Goal: Check status: Check status

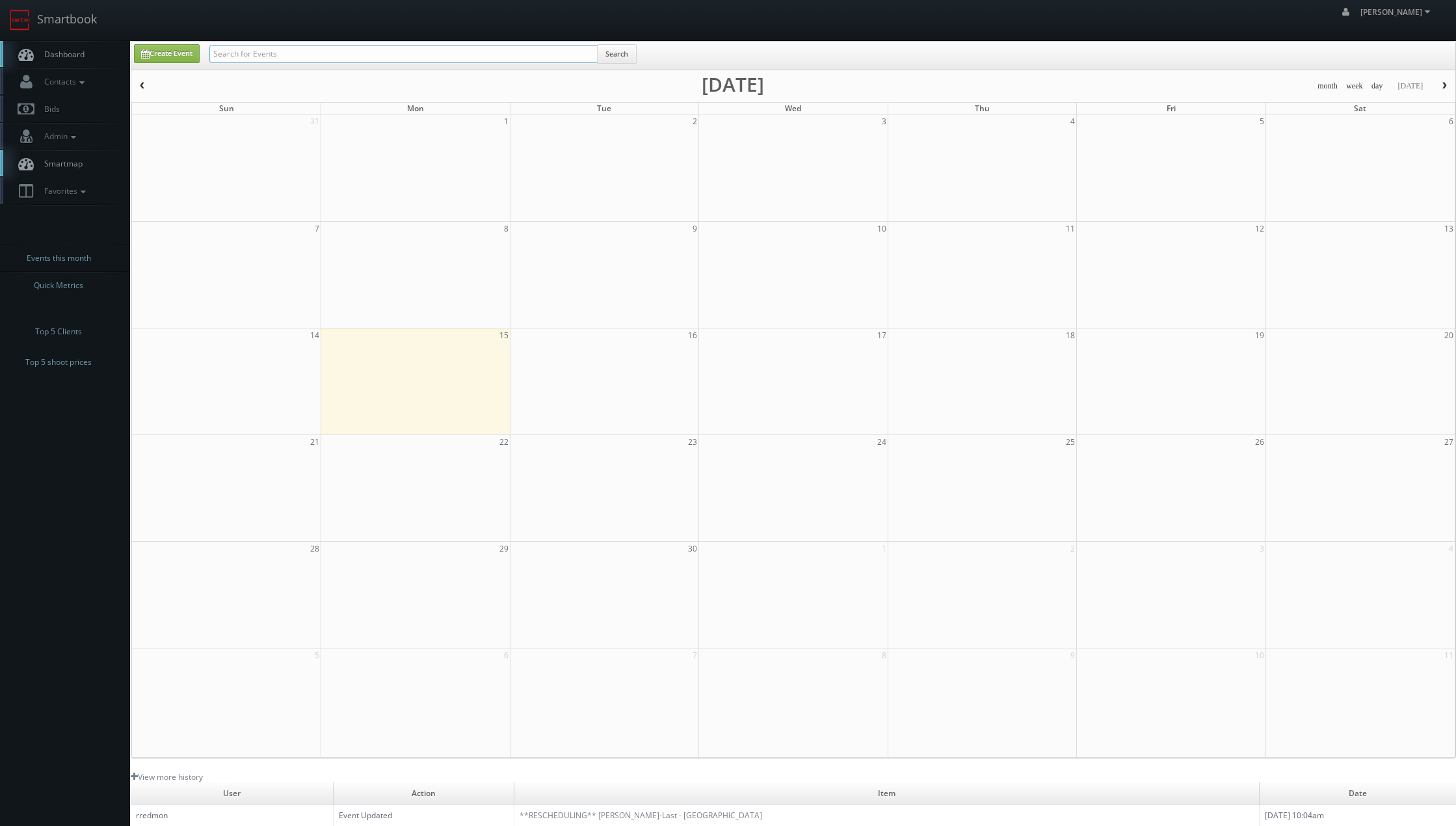
click at [276, 55] on input "text" at bounding box center [403, 54] width 388 height 18
type input "rebath"
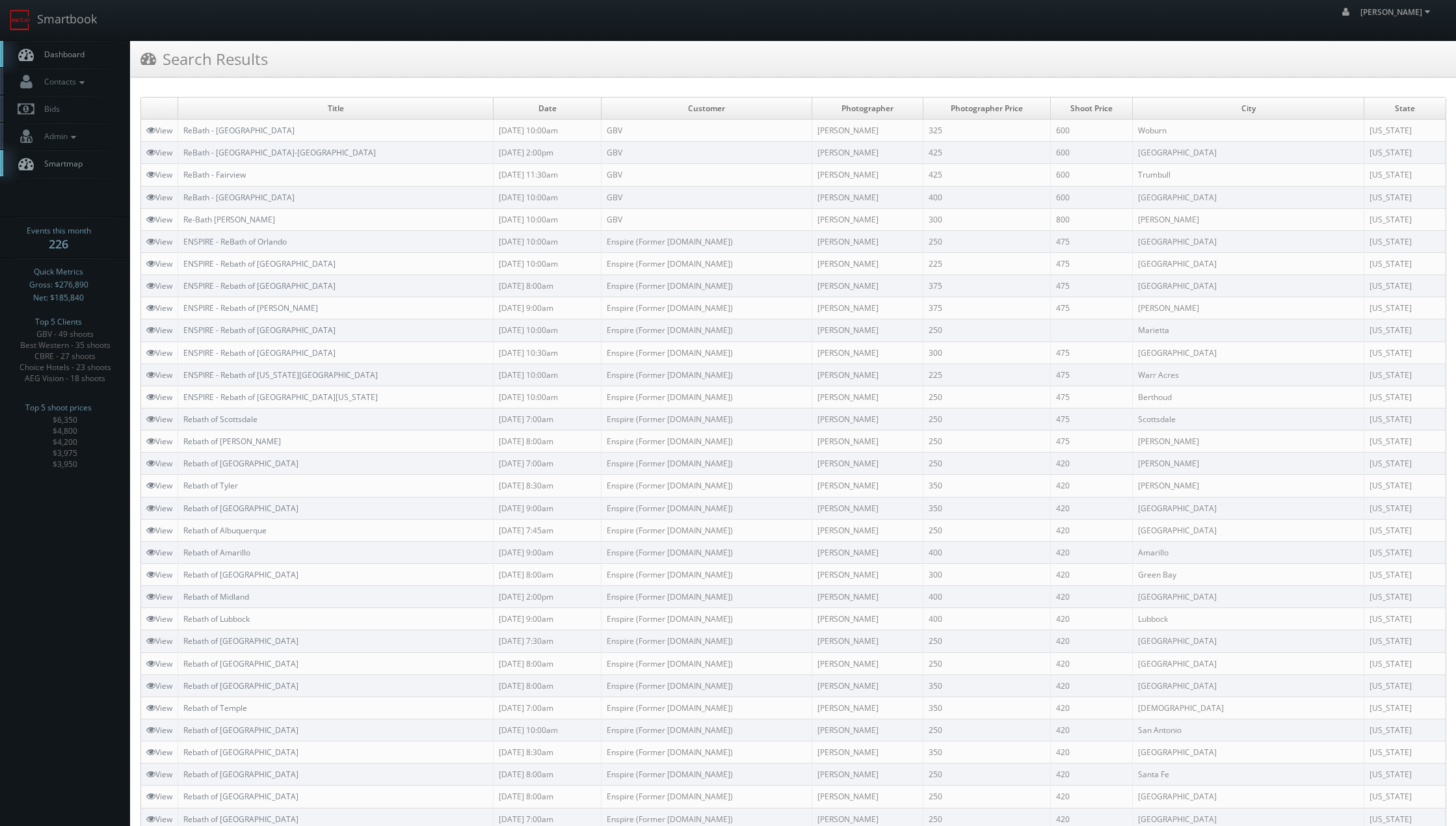
click at [184, 128] on td "ReBath - [GEOGRAPHIC_DATA]" at bounding box center [335, 131] width 315 height 22
click at [194, 132] on link "ReBath - [GEOGRAPHIC_DATA]" at bounding box center [239, 130] width 112 height 11
